Goal: Navigation & Orientation: Find specific page/section

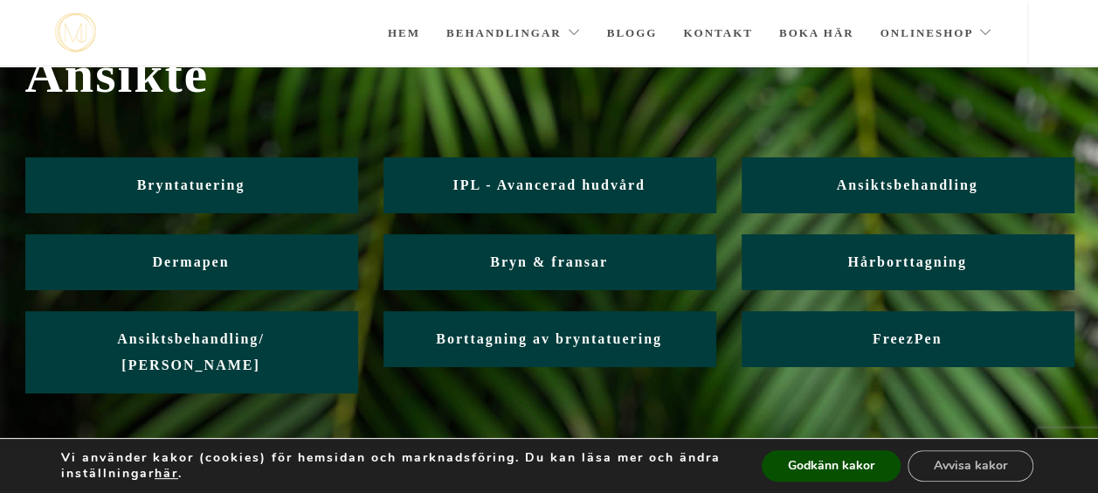
scroll to position [88, 0]
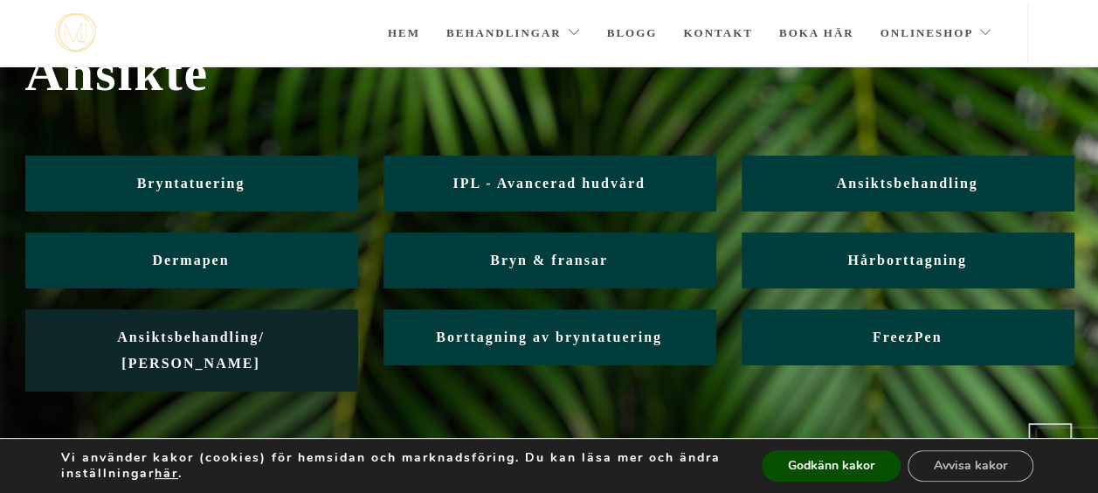
click at [257, 334] on span "Ansiktsbehandling/ [PERSON_NAME]" at bounding box center [191, 349] width 148 height 41
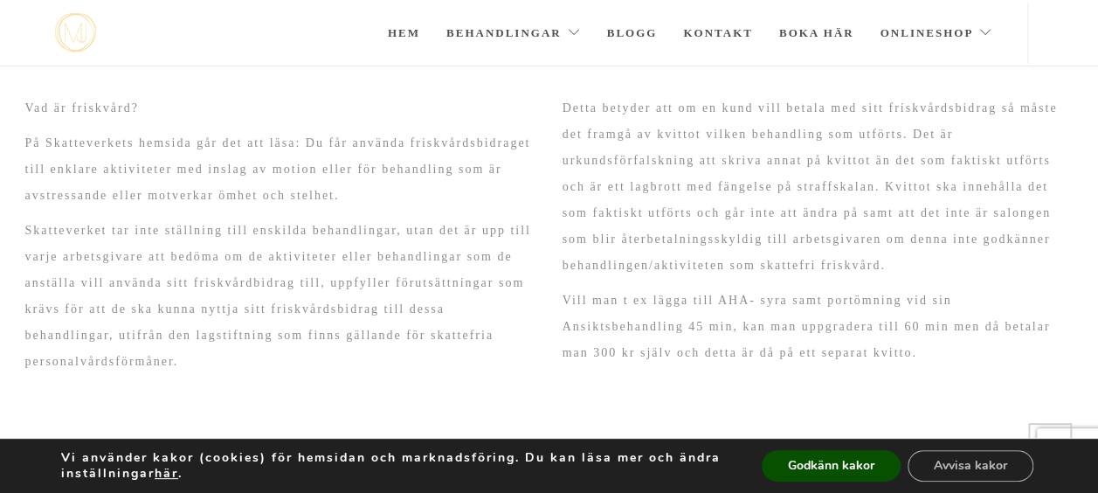
scroll to position [250, 0]
click at [939, 465] on button "Avvisa kakor" at bounding box center [971, 465] width 126 height 31
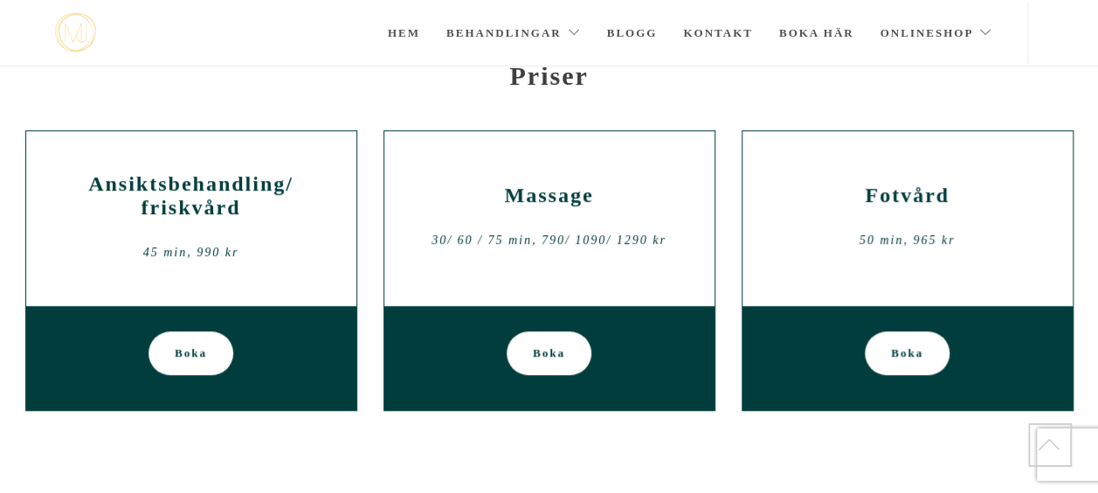
scroll to position [606, 0]
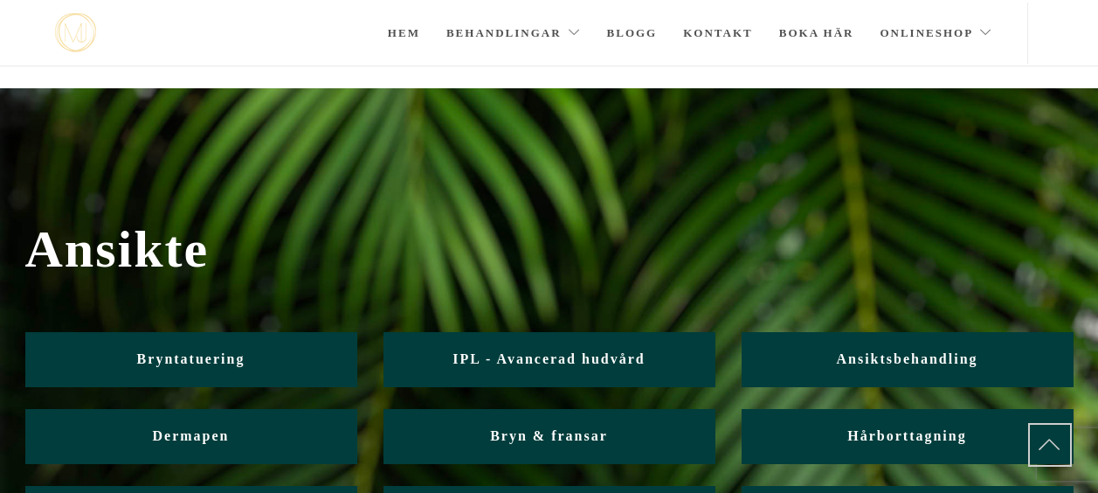
scroll to position [88, 0]
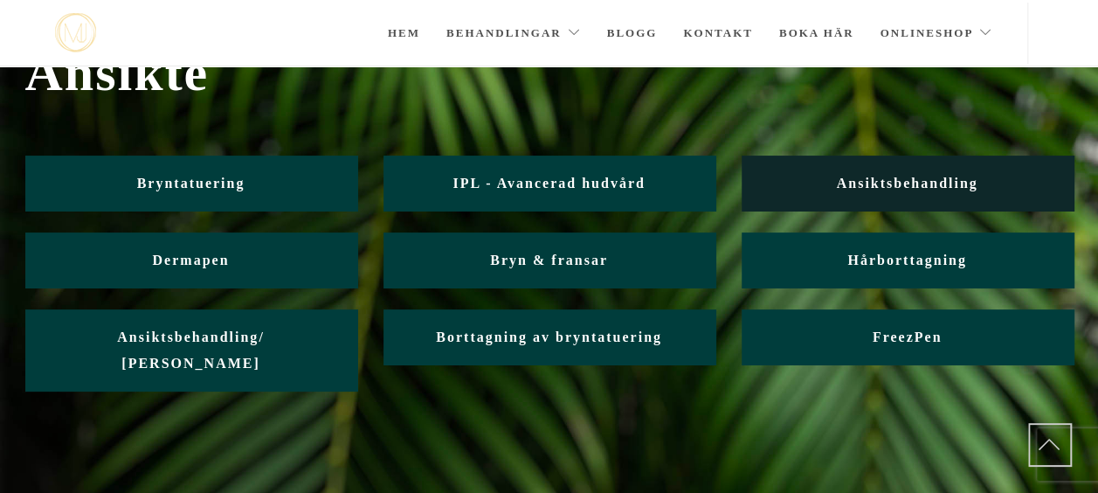
click at [867, 184] on span "Ansiktsbehandling" at bounding box center [907, 183] width 142 height 15
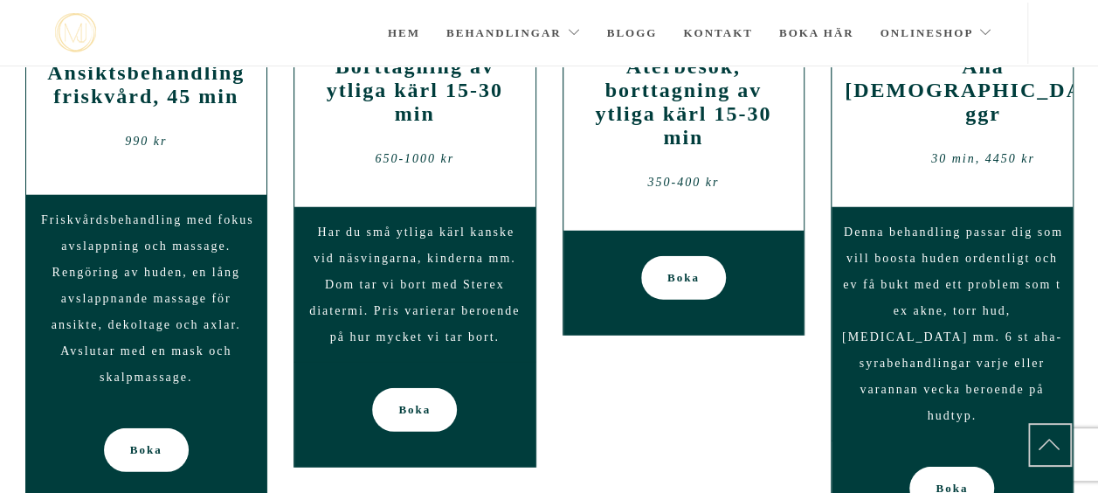
scroll to position [2055, 0]
